Goal: Transaction & Acquisition: Purchase product/service

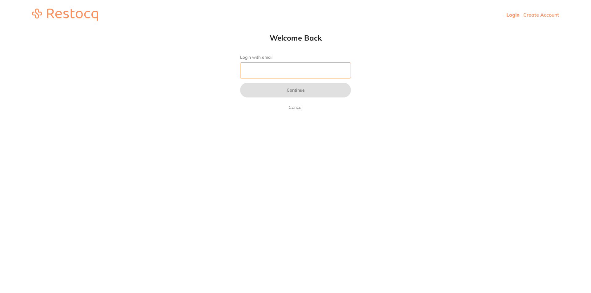
drag, startPoint x: 328, startPoint y: 62, endPoint x: 319, endPoint y: 74, distance: 14.6
click at [327, 63] on input "Login with email" at bounding box center [295, 70] width 111 height 16
type input "[EMAIL_ADDRESS][DOMAIN_NAME]"
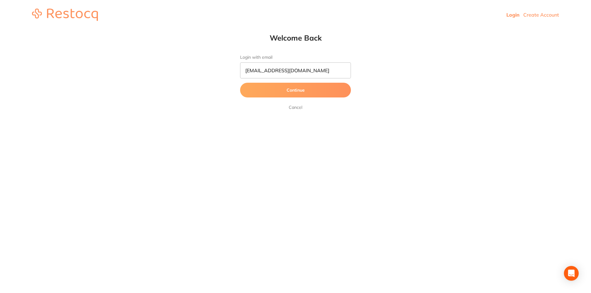
click at [298, 91] on button "Continue" at bounding box center [295, 90] width 111 height 15
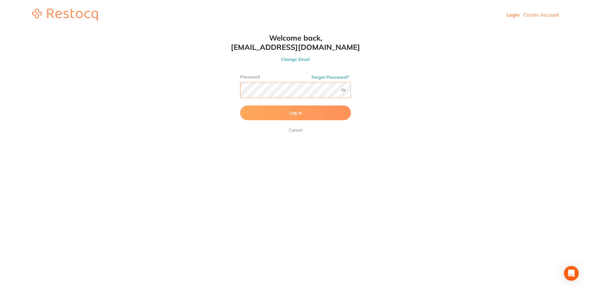
click at [240, 106] on button "Log In" at bounding box center [295, 113] width 111 height 15
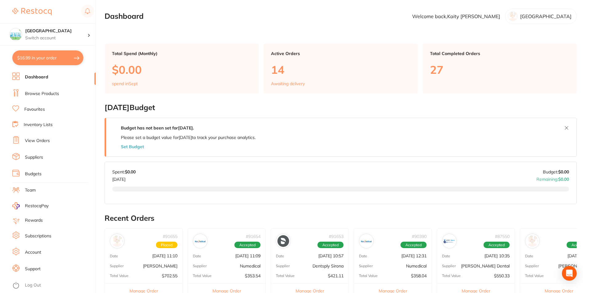
click at [51, 92] on link "Browse Products" at bounding box center [42, 94] width 34 height 6
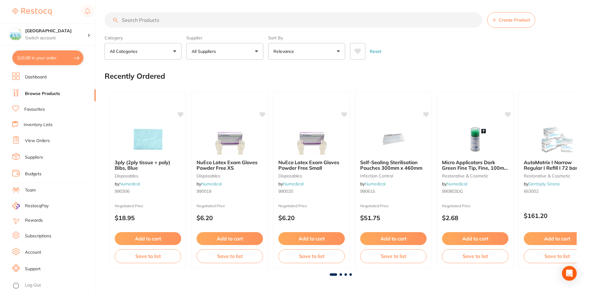
click at [172, 21] on input "search" at bounding box center [294, 19] width 378 height 15
paste input "DentaMedix Irrigation System Kit"
type input "DentaMedix Irrigation System Kit"
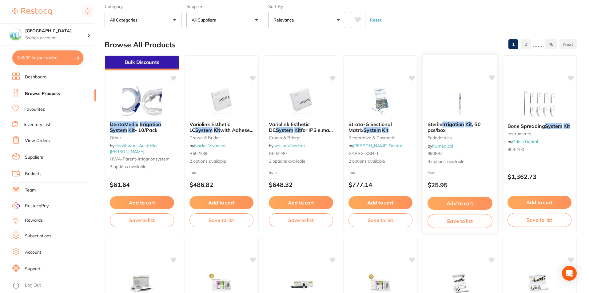
scroll to position [31, 0]
